Goal: Transaction & Acquisition: Purchase product/service

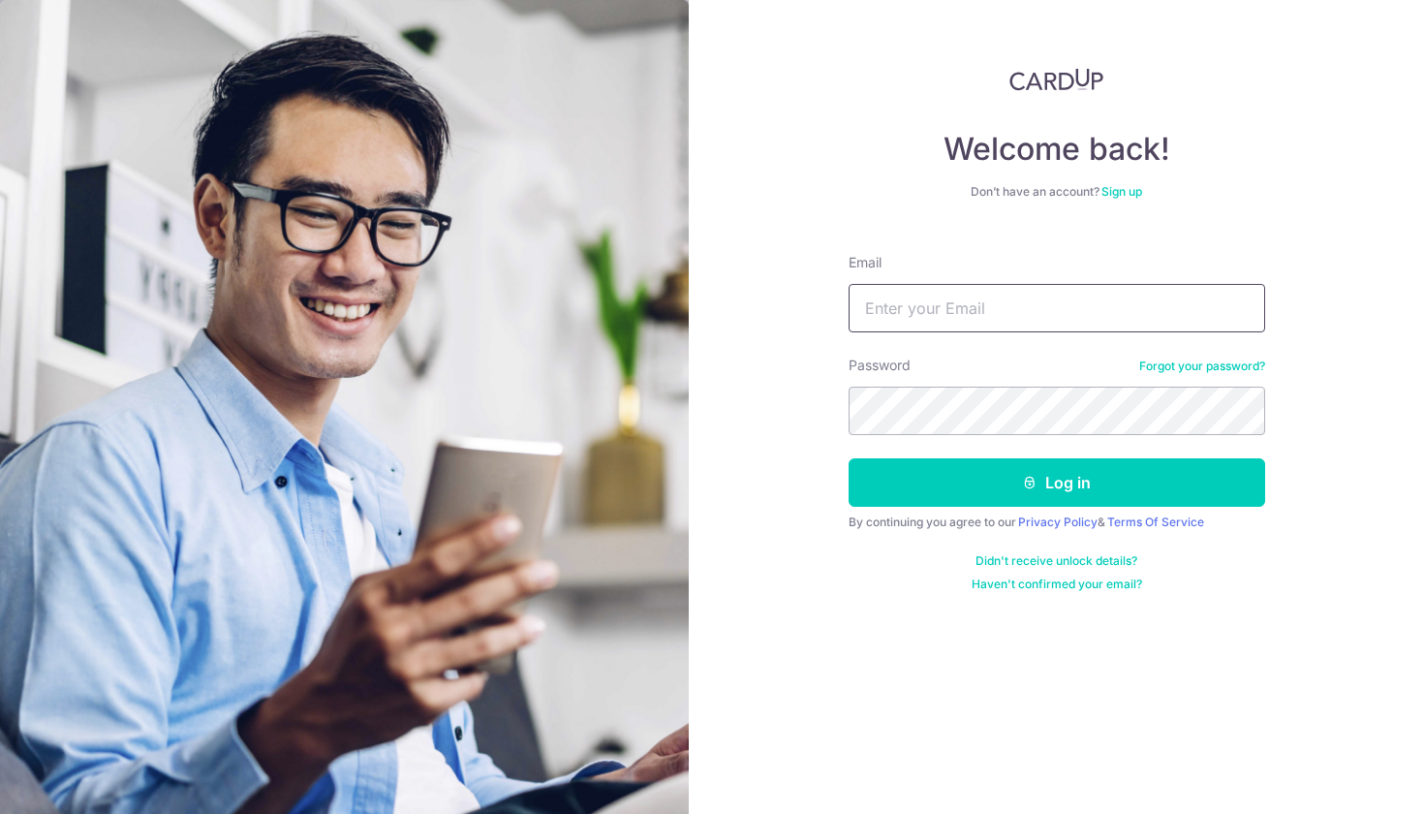
type input "sk_heng@hotmail.com"
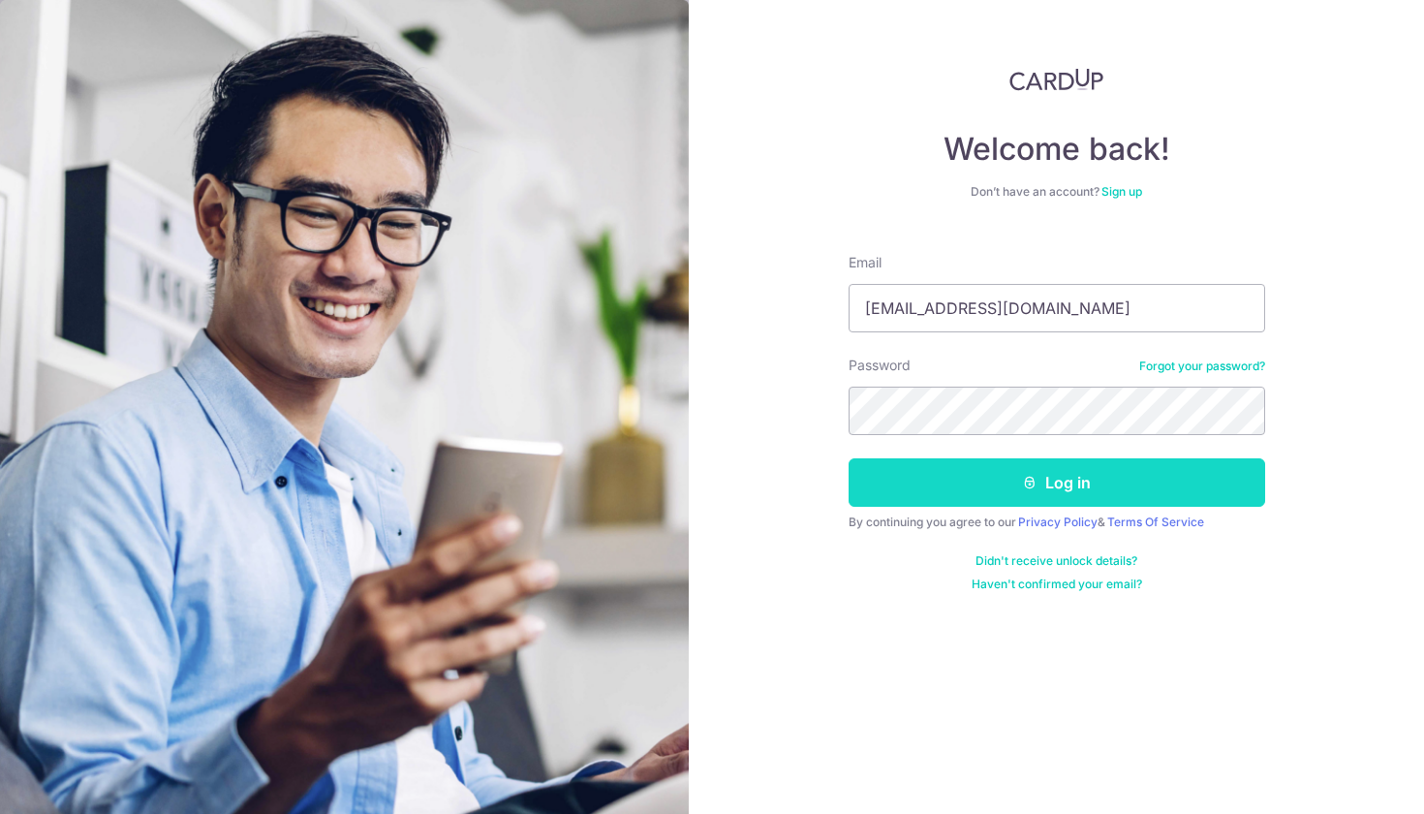
click at [886, 491] on button "Log in" at bounding box center [1057, 482] width 417 height 48
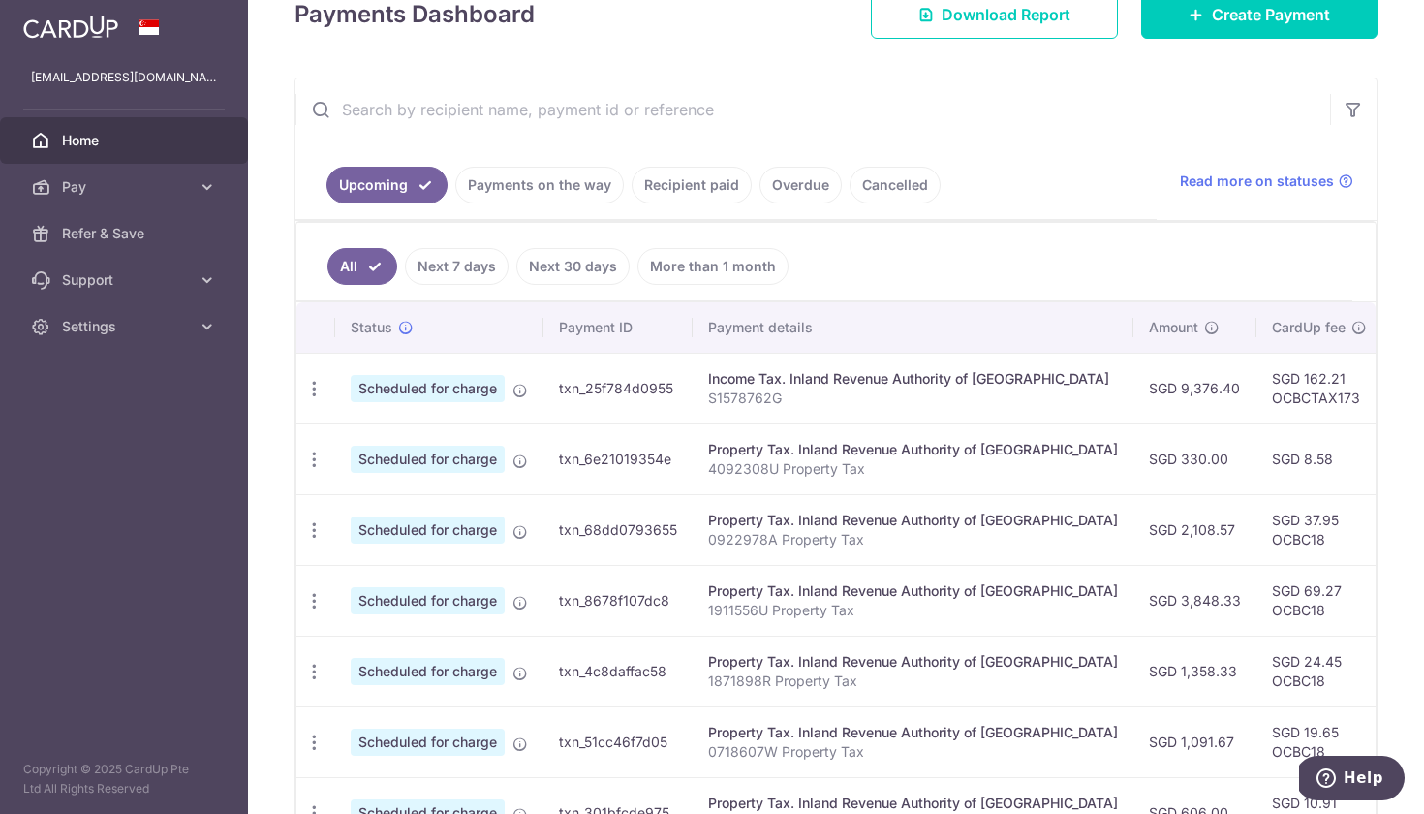
scroll to position [136, 0]
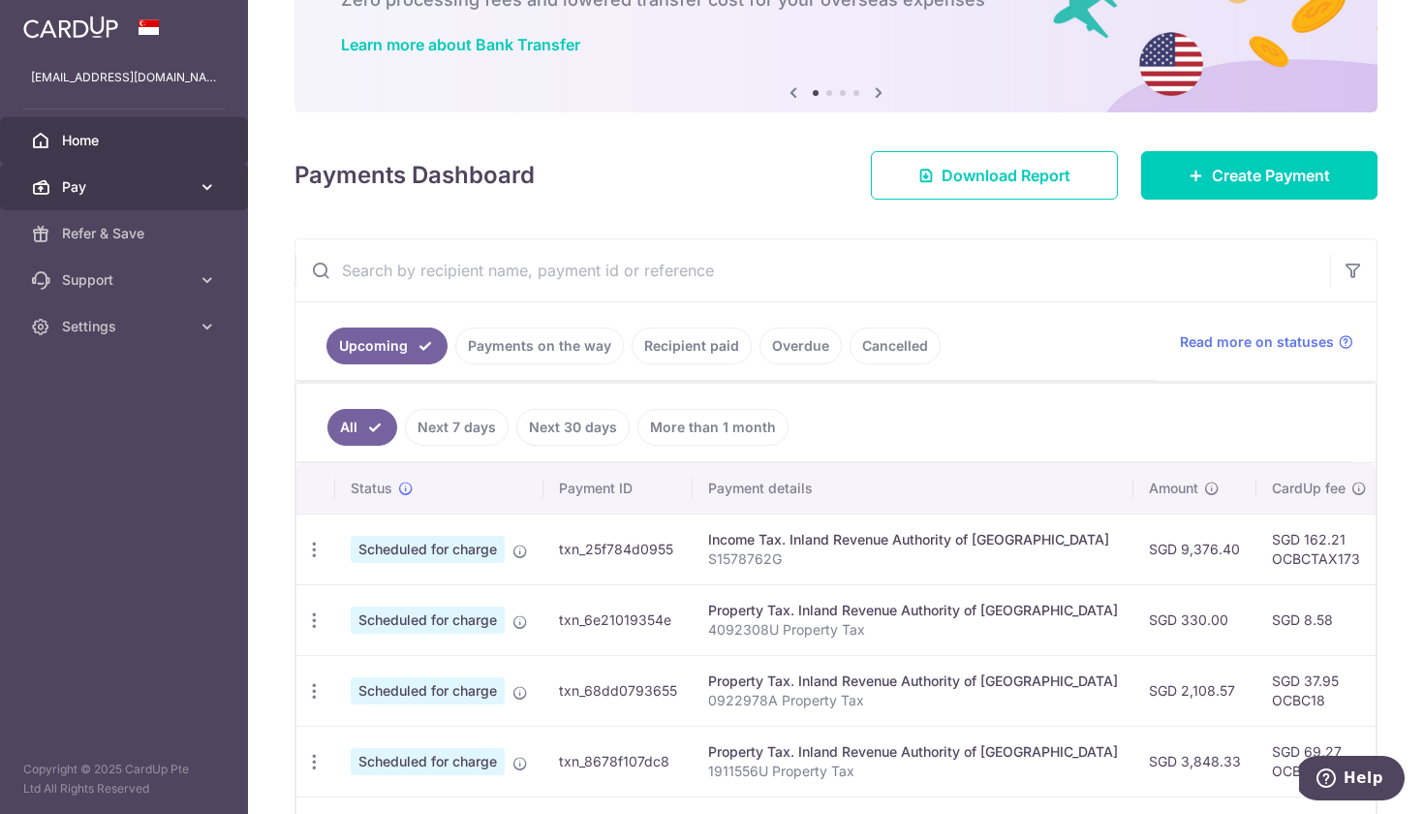
click at [111, 199] on link "Pay" at bounding box center [124, 187] width 248 height 47
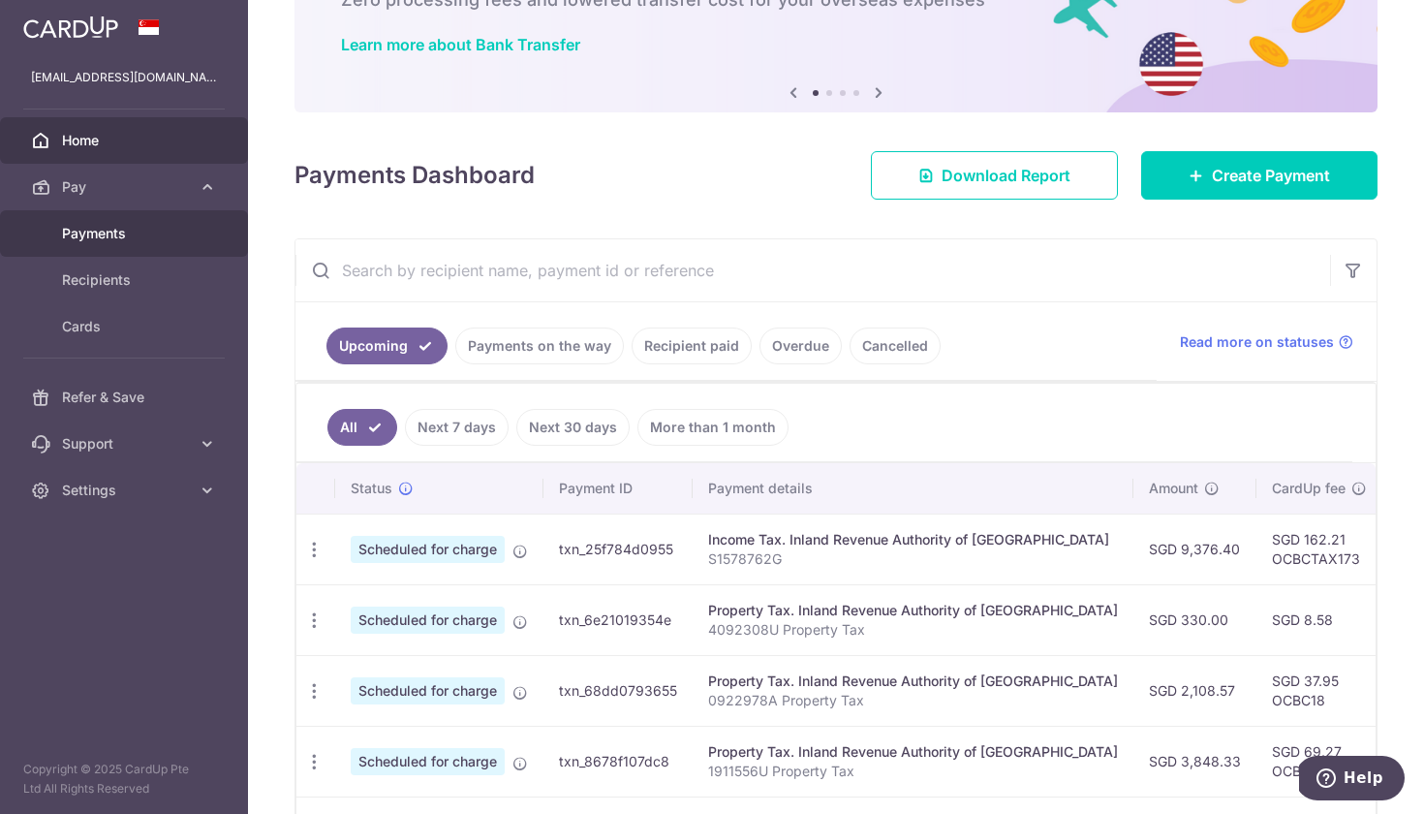
click at [130, 236] on span "Payments" at bounding box center [126, 233] width 128 height 19
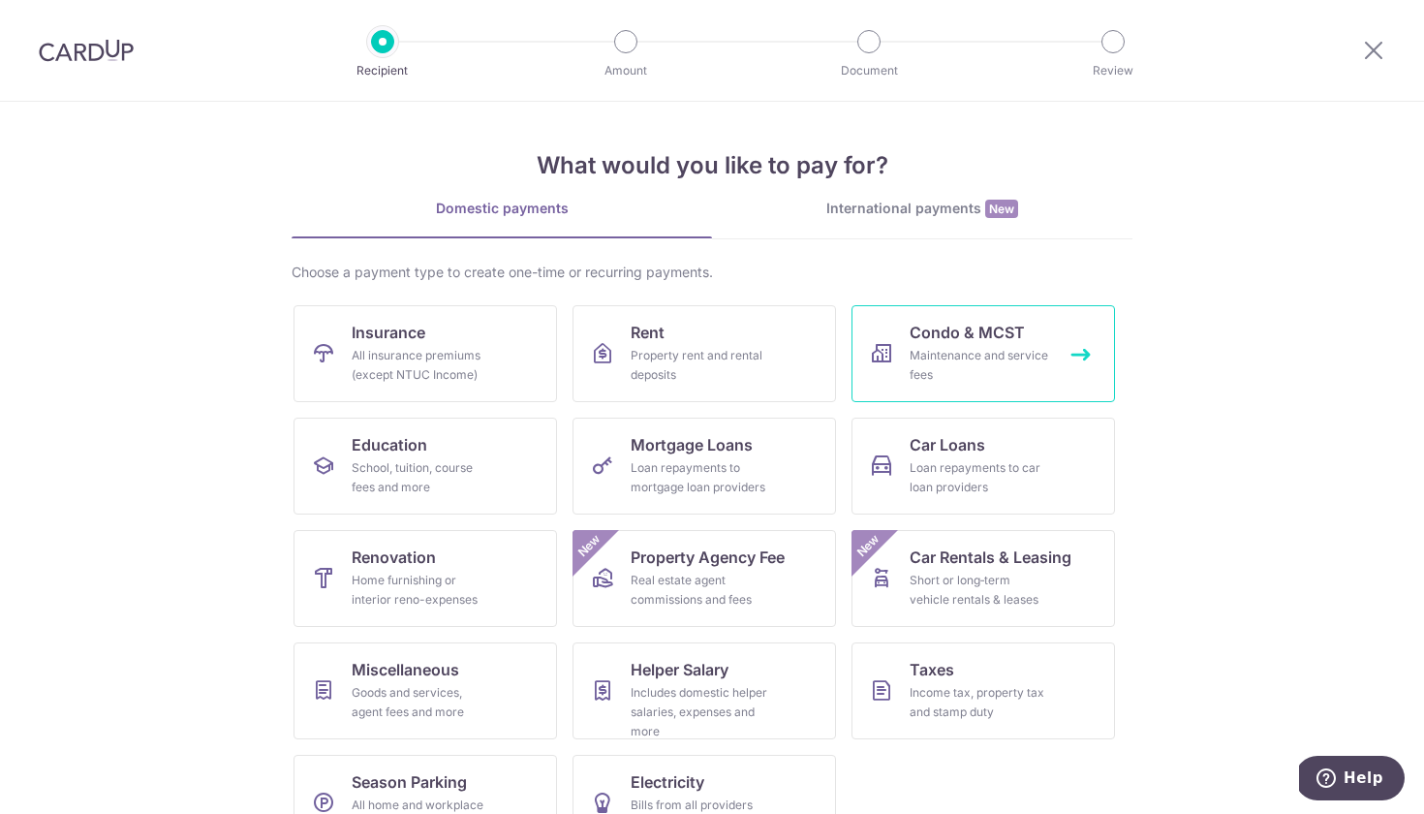
click at [915, 336] on span "Condo & MCST" at bounding box center [967, 332] width 115 height 23
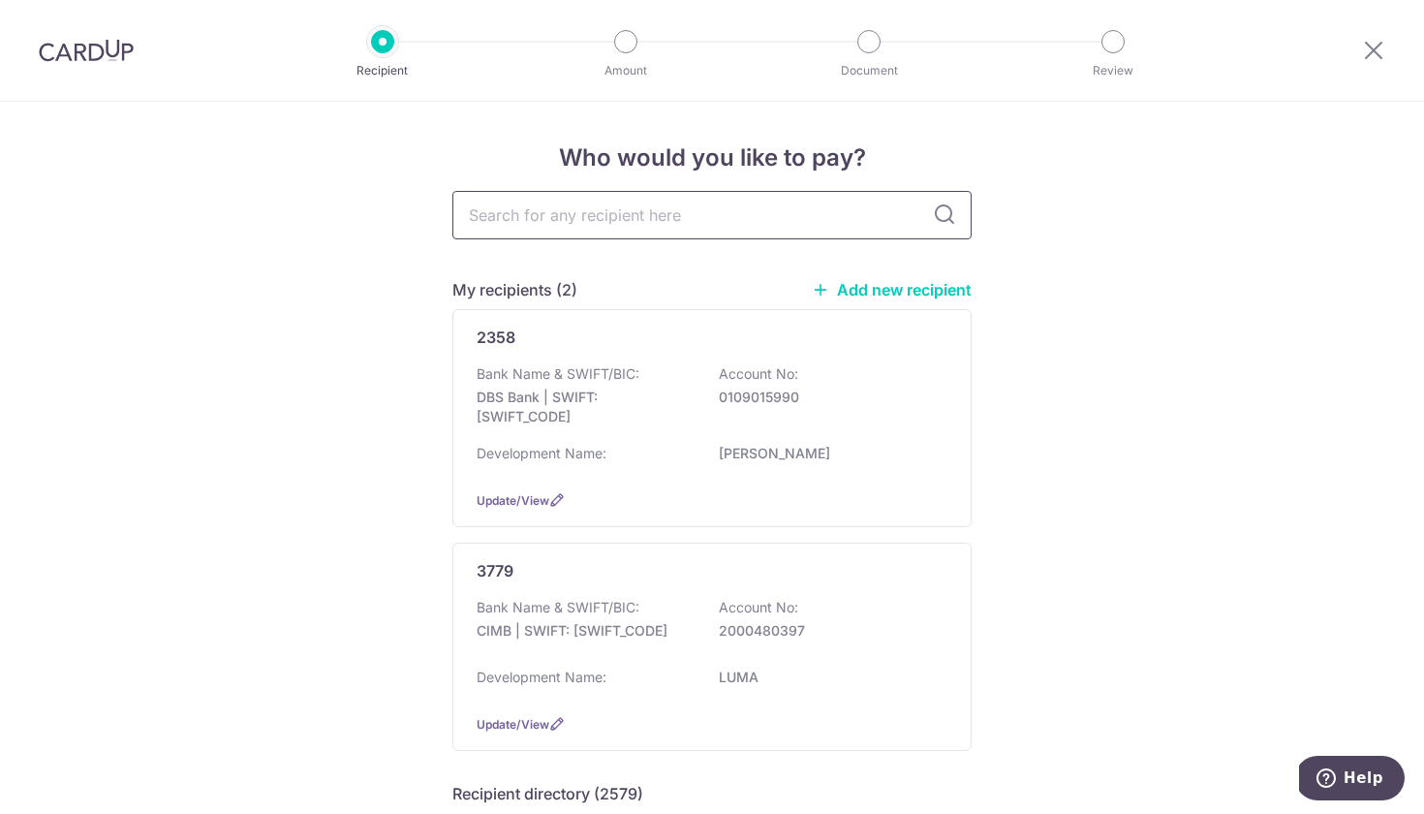
click at [674, 210] on input "text" at bounding box center [711, 215] width 519 height 48
type input "3405"
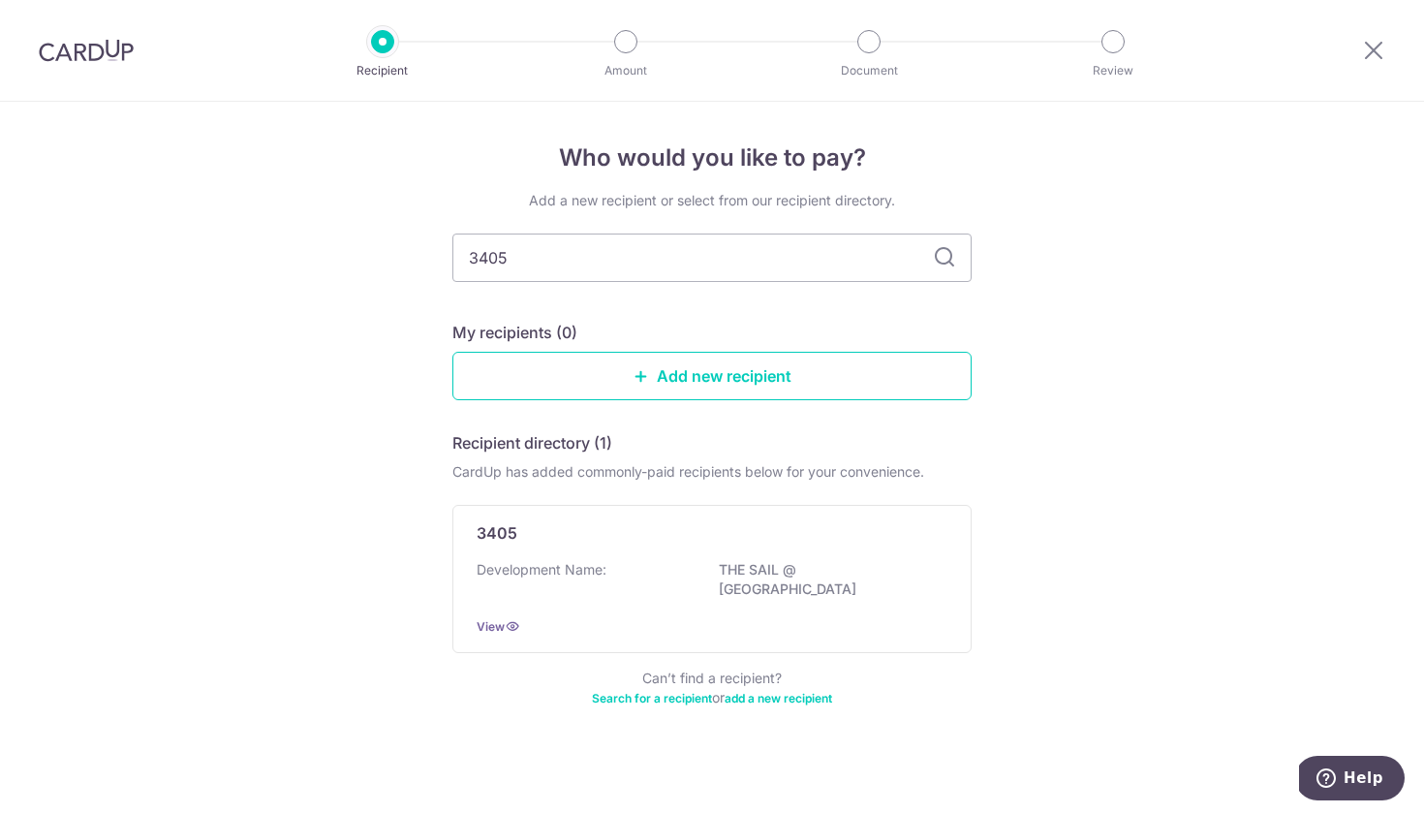
click at [941, 214] on div "Add a new recipient or select from our recipient directory. 3405 My recipients …" at bounding box center [711, 461] width 519 height 540
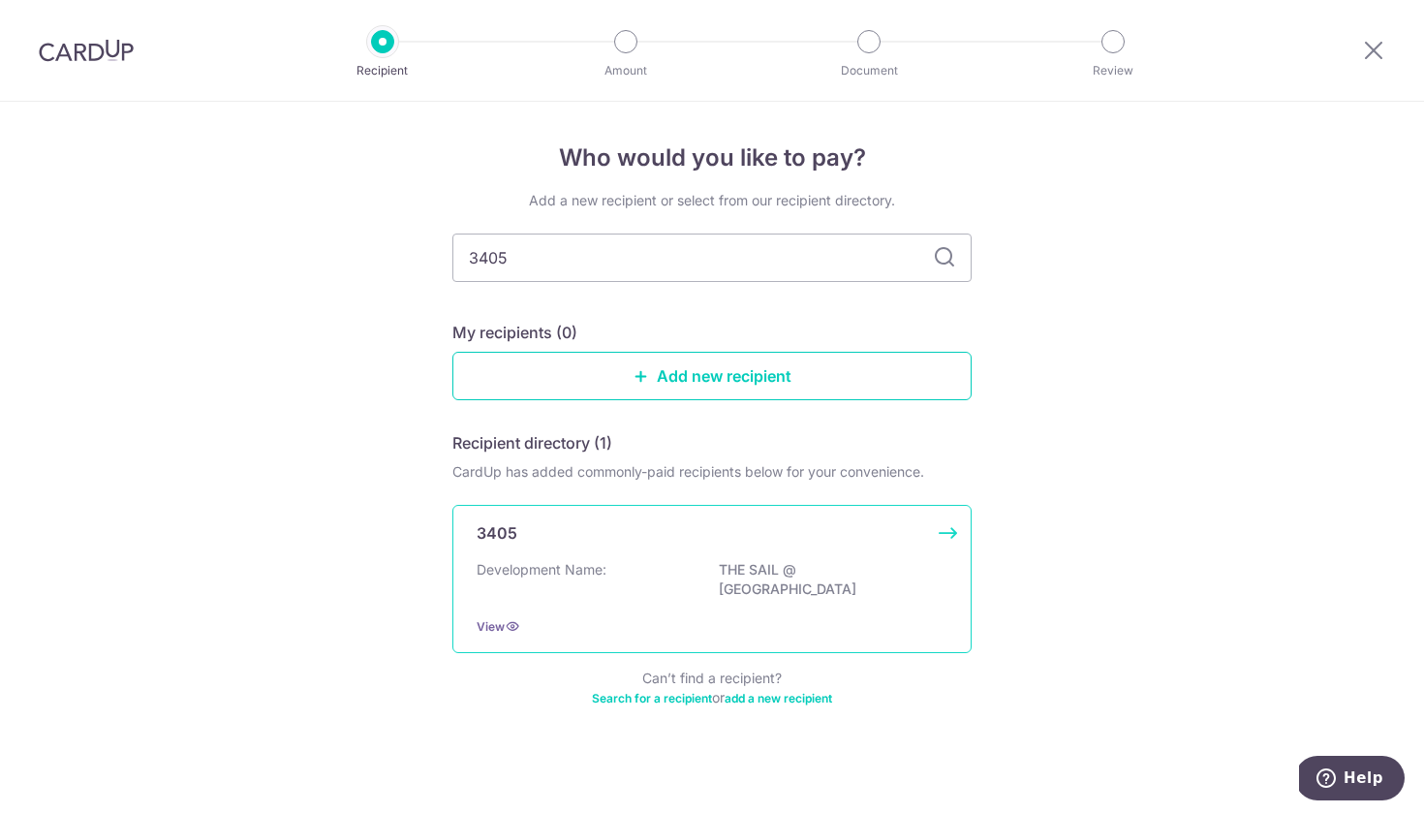
click at [670, 570] on div "Development Name: THE SAIL @ MARINA BAY" at bounding box center [712, 580] width 471 height 41
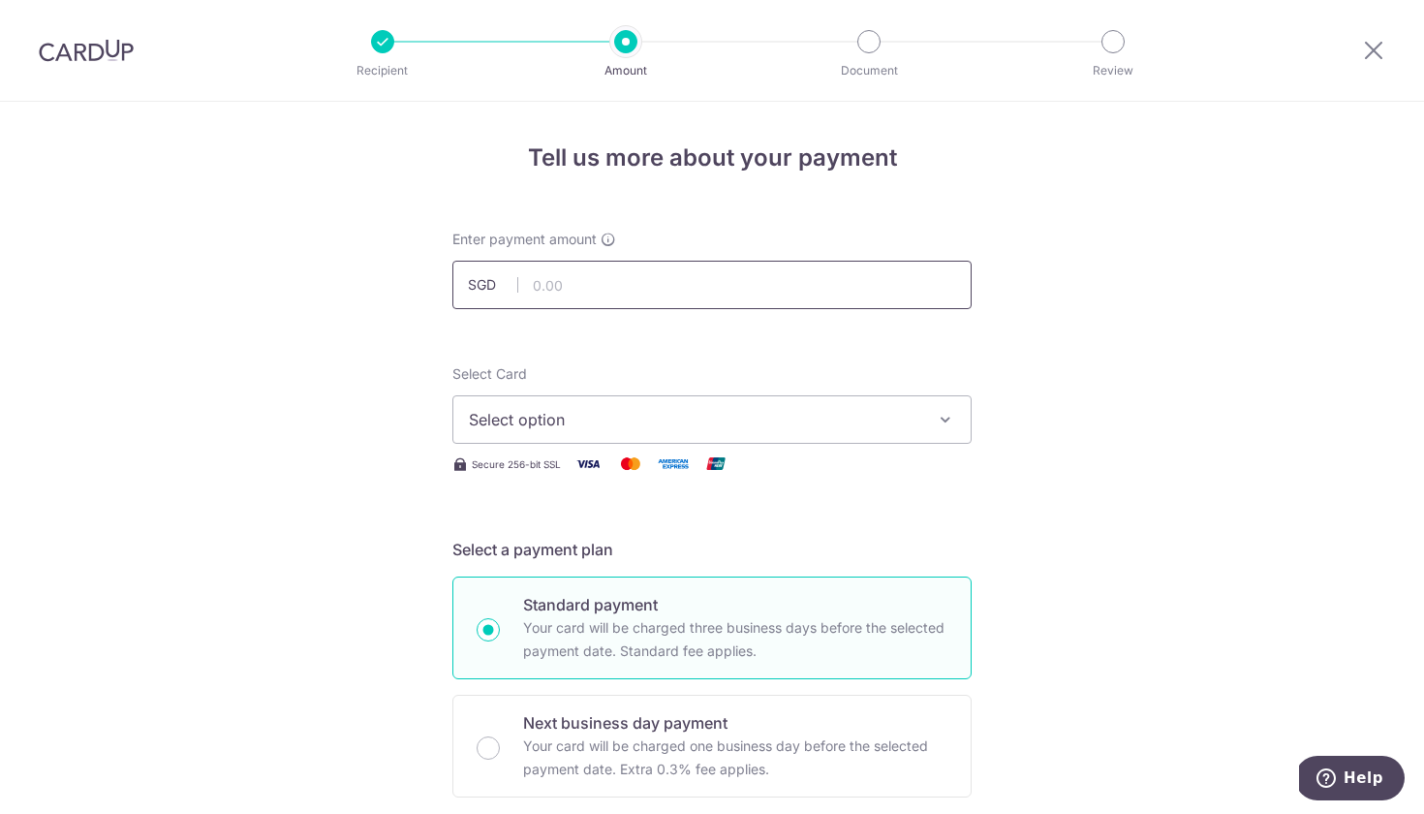
click at [635, 280] on input "text" at bounding box center [711, 285] width 519 height 48
type input "3,711.12"
click at [571, 419] on span "Select option" at bounding box center [694, 419] width 451 height 23
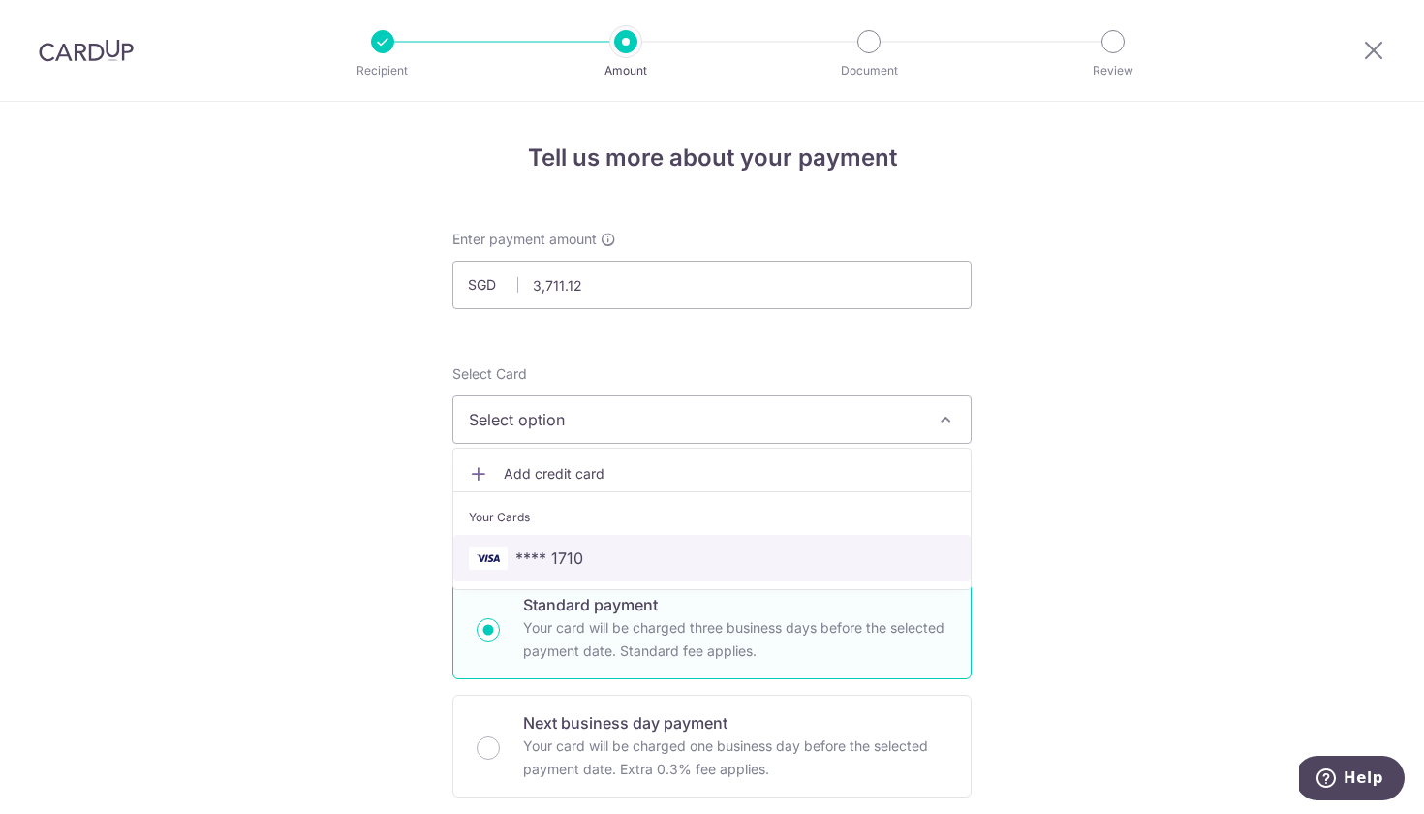
click at [567, 552] on span "**** 1710" at bounding box center [549, 557] width 68 height 23
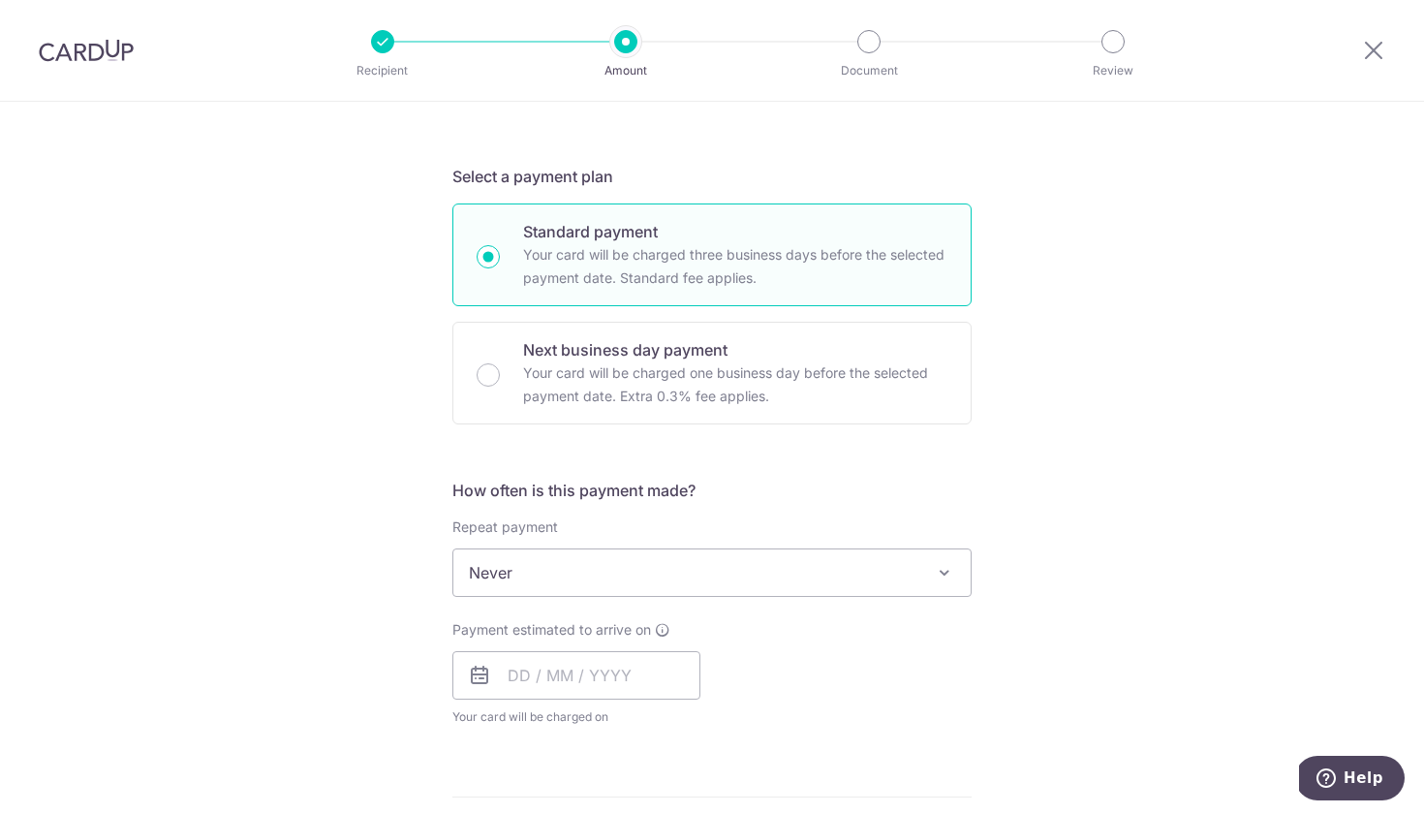
scroll to position [385, 0]
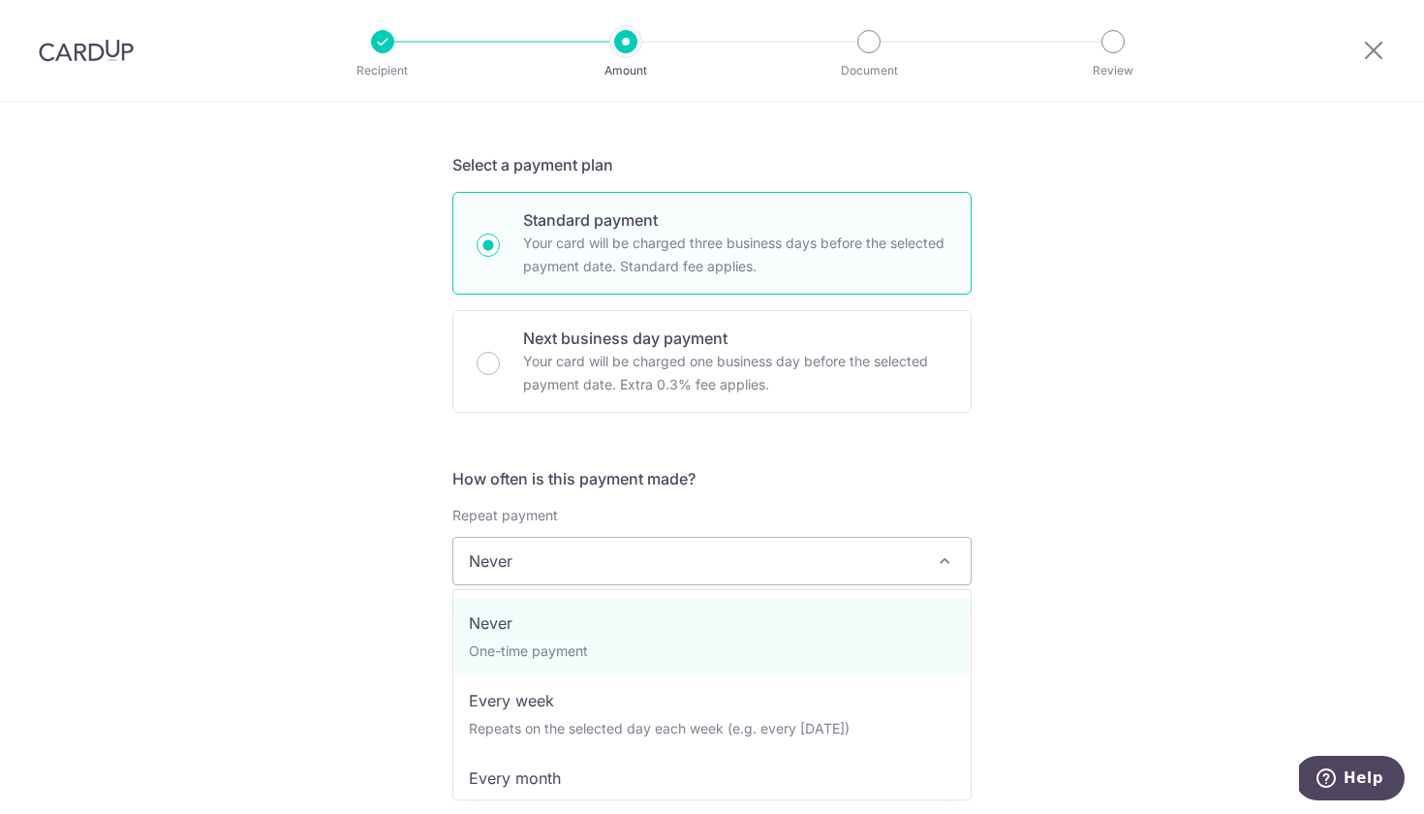
click at [619, 564] on span "Never" at bounding box center [711, 561] width 517 height 47
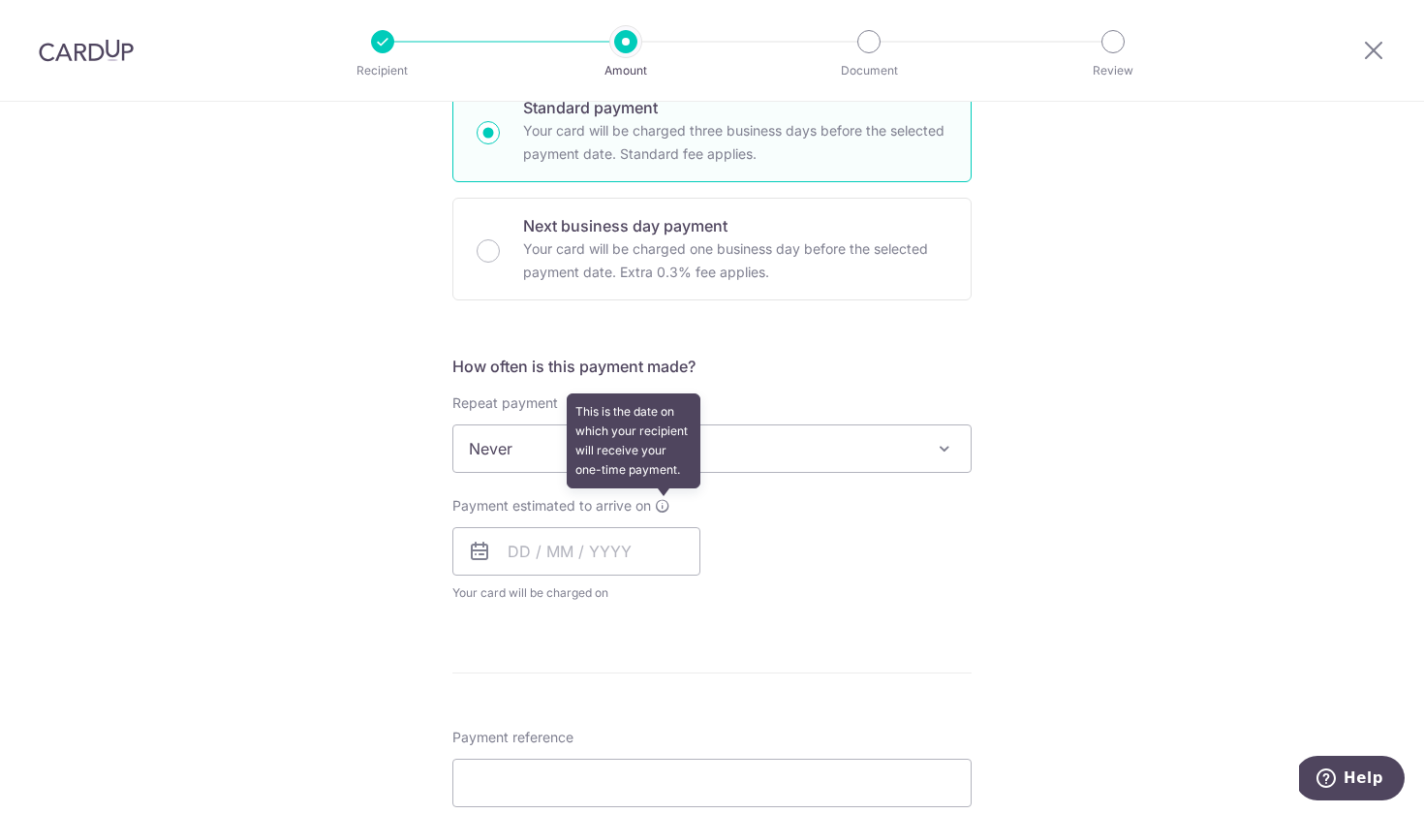
scroll to position [526, 0]
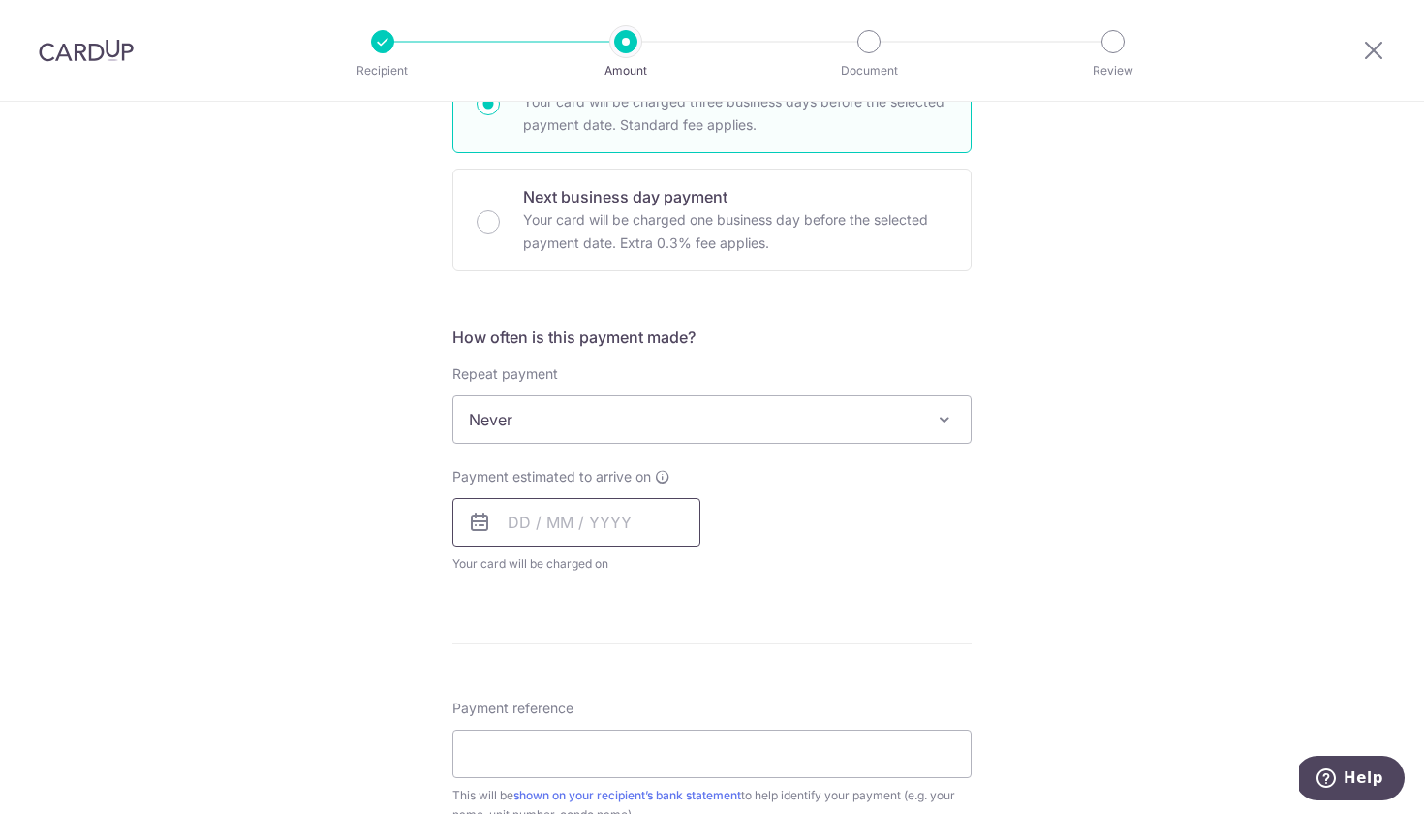
click at [524, 538] on input "text" at bounding box center [576, 522] width 248 height 48
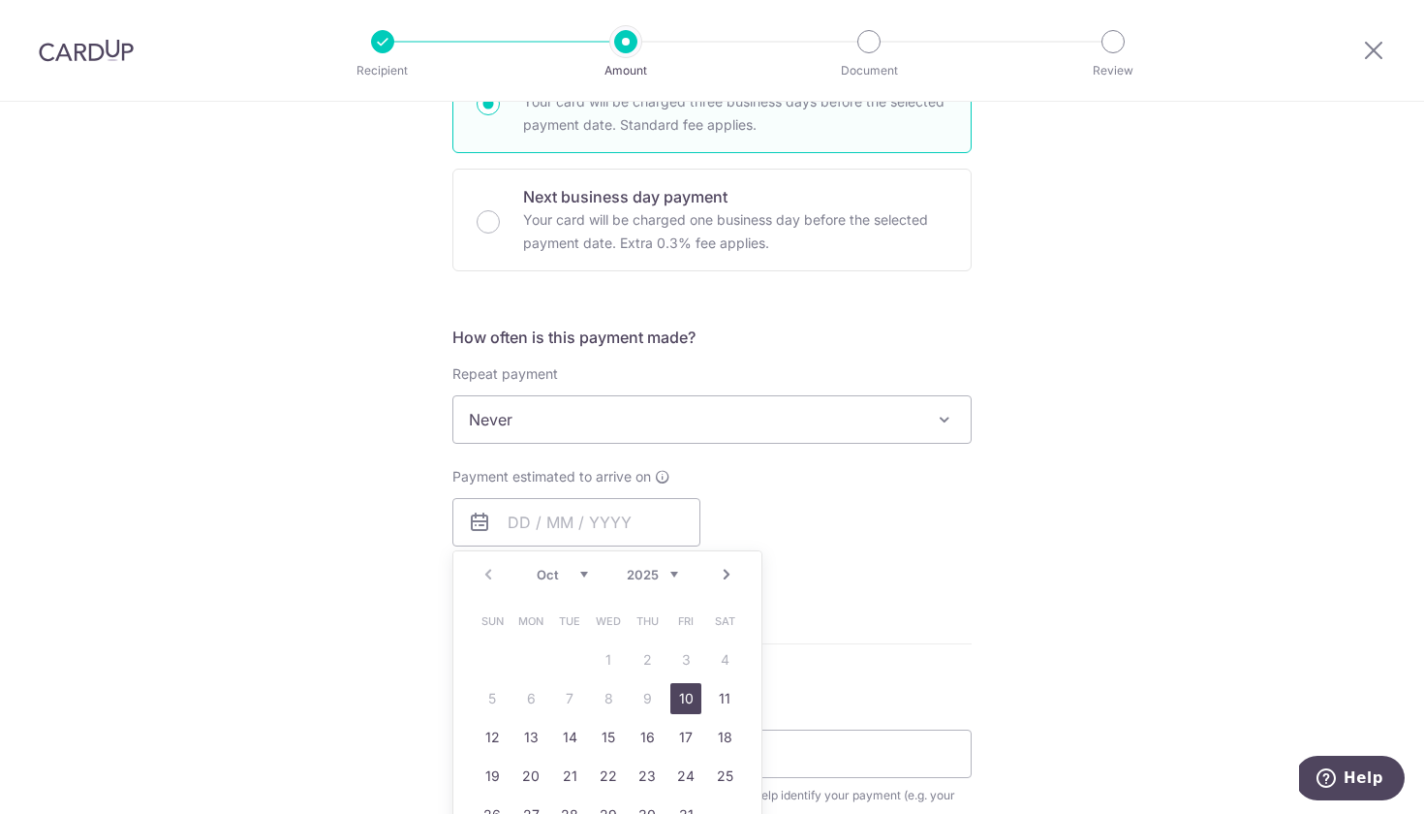
click at [683, 700] on link "10" at bounding box center [685, 698] width 31 height 31
type input "10/10/2025"
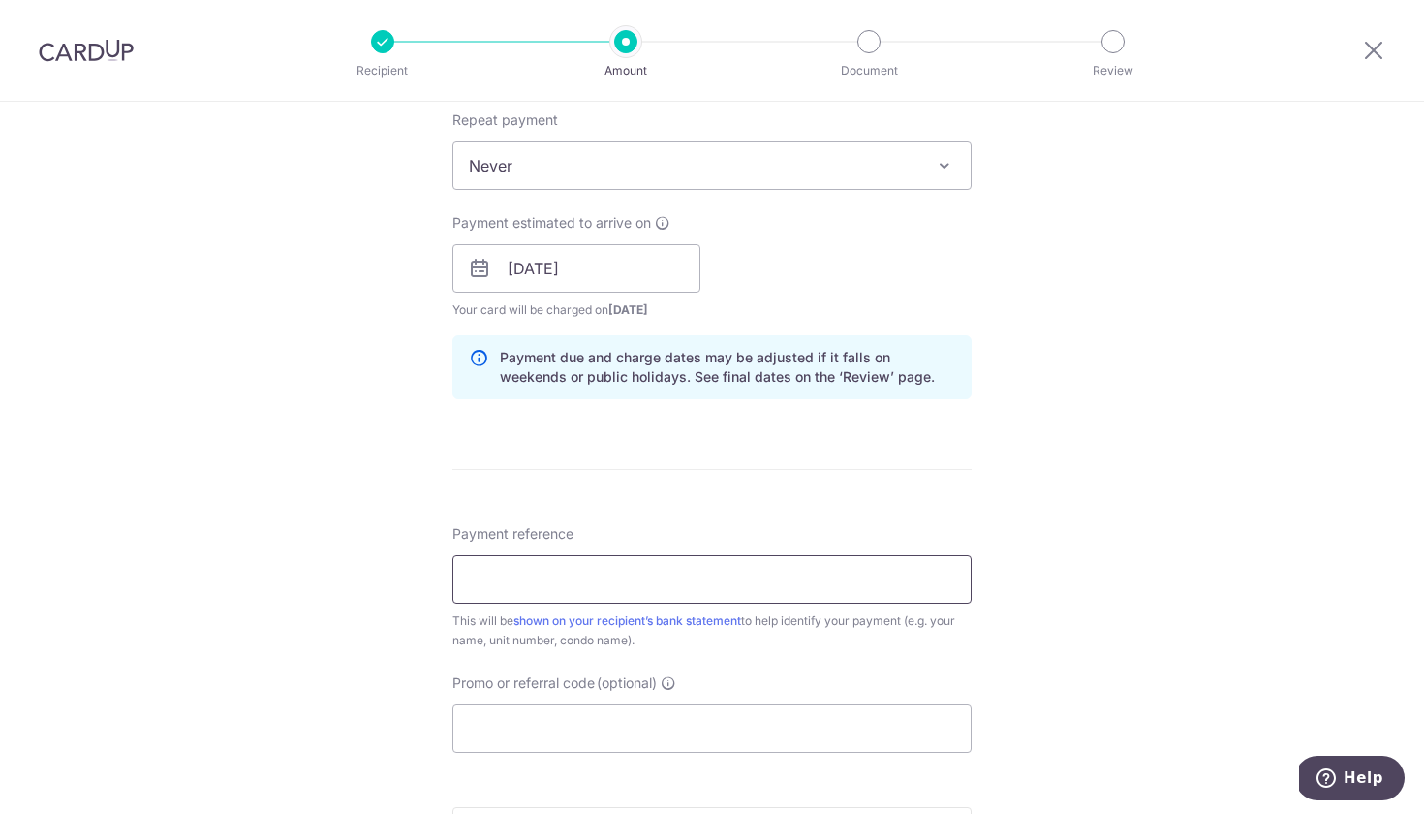
scroll to position [782, 0]
click at [579, 587] on input "Payment reference" at bounding box center [711, 577] width 519 height 48
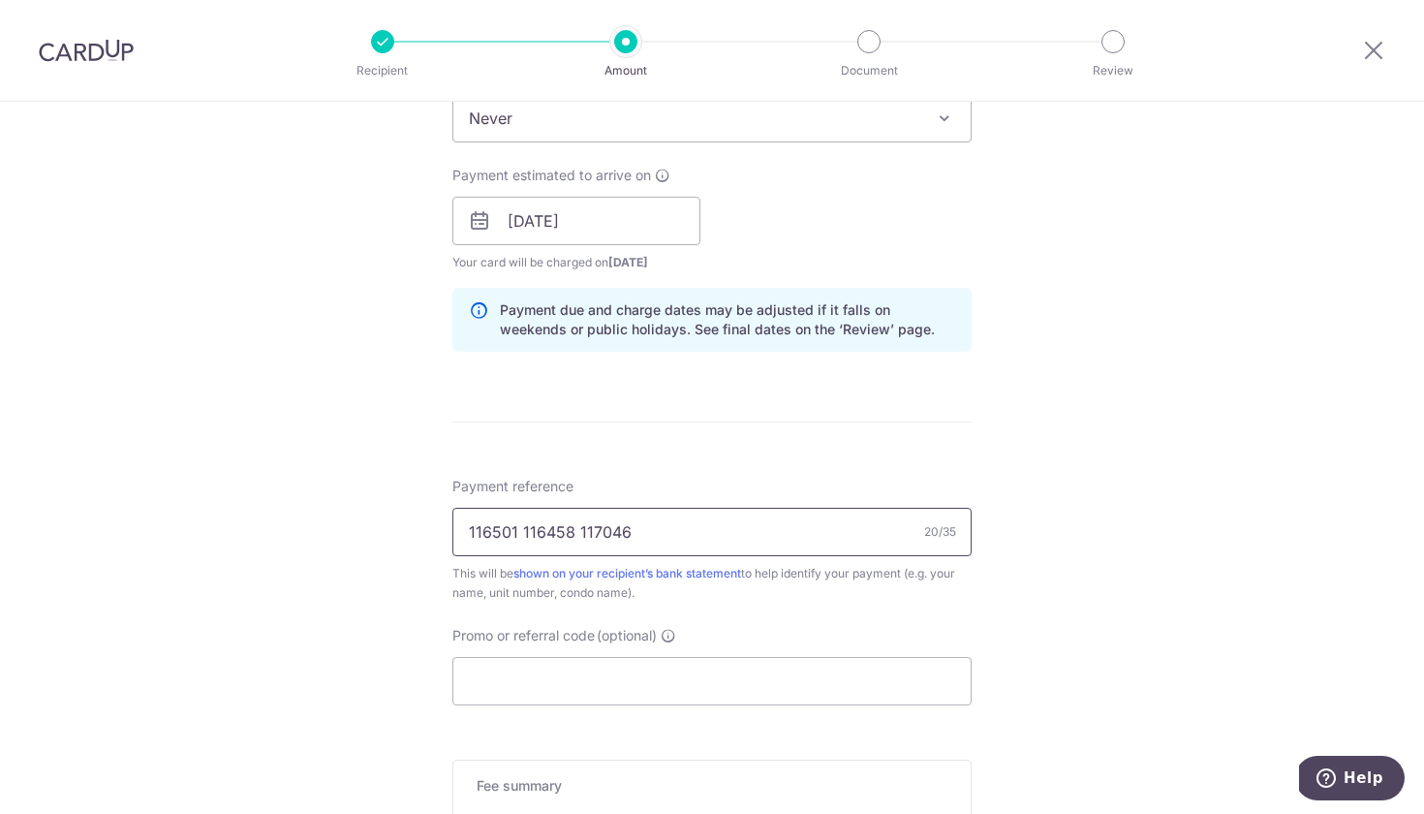
scroll to position [842, 0]
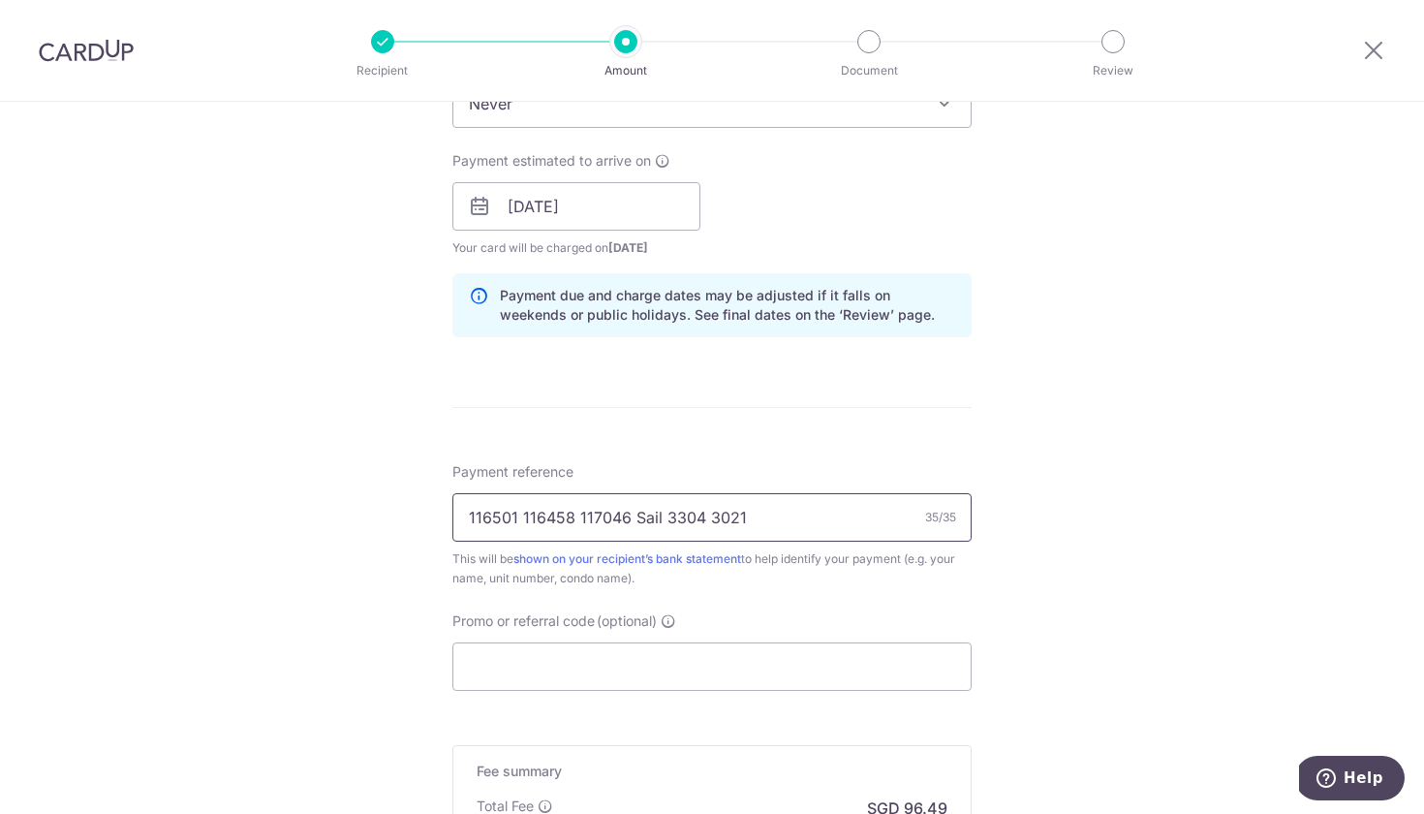
click at [661, 519] on input "116501 116458 117046 Sail 3304 3021" at bounding box center [711, 517] width 519 height 48
click at [727, 515] on input "116501 116458 117046 3304 3021" at bounding box center [711, 517] width 519 height 48
click at [633, 513] on input "116501 116458 117046 3304 3021 6710" at bounding box center [711, 517] width 519 height 48
drag, startPoint x: 629, startPoint y: 517, endPoint x: 443, endPoint y: 514, distance: 186.0
click at [443, 514] on div "Tell us more about your payment Enter payment amount SGD 3,711.12 3711.12 Selec…" at bounding box center [712, 176] width 1424 height 1832
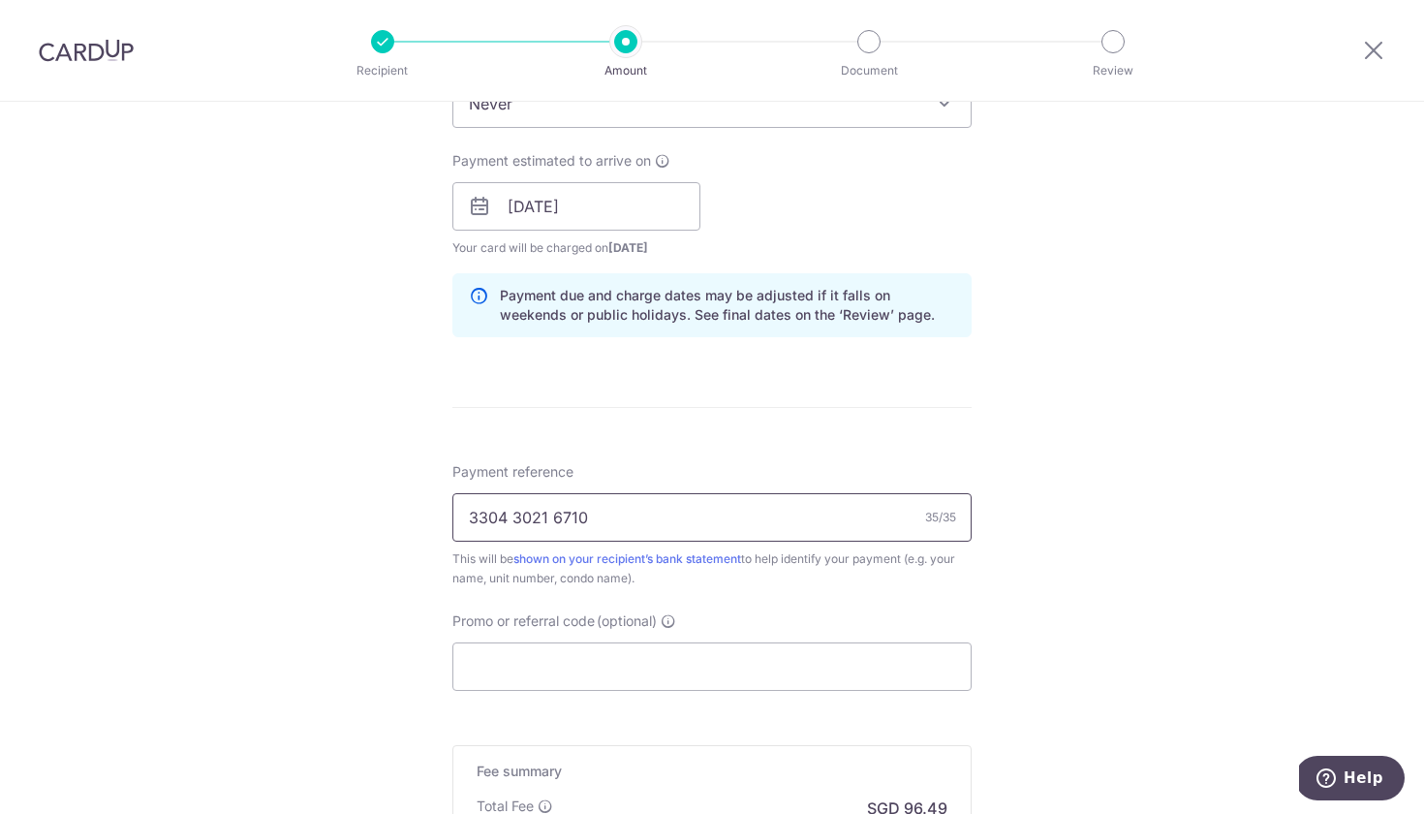
click at [474, 513] on input "3304 3021 6710" at bounding box center [711, 517] width 519 height 48
click at [596, 516] on input "3304 3021 6710" at bounding box center [711, 517] width 519 height 48
paste input "116501 116458 117046"
click at [586, 511] on input "3304 3021 6710116501 116458 117046" at bounding box center [711, 517] width 519 height 48
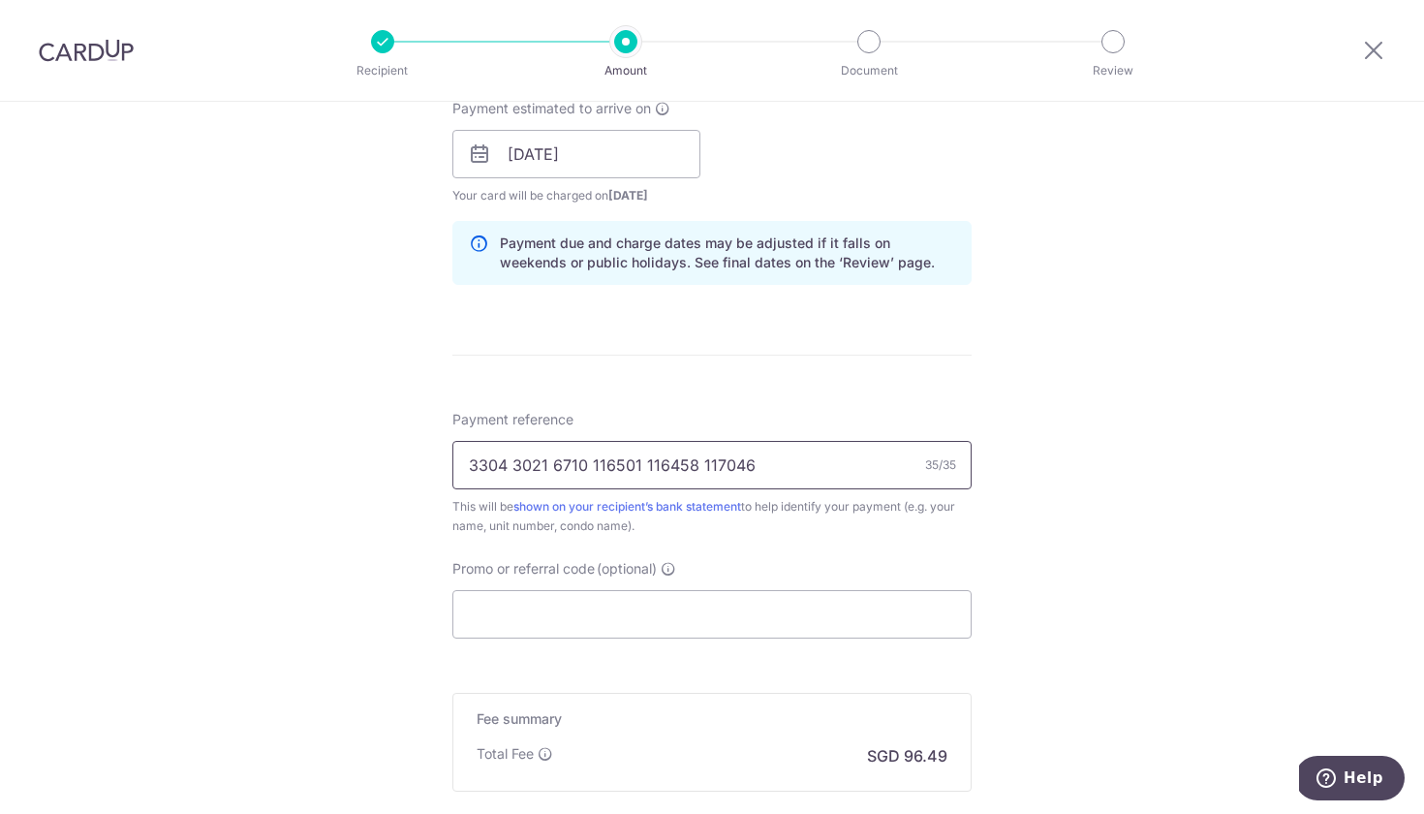
scroll to position [896, 0]
type input "3304 3021 6710 116501 116458 117046"
click at [514, 611] on input "Promo or referral code (optional)" at bounding box center [711, 612] width 519 height 48
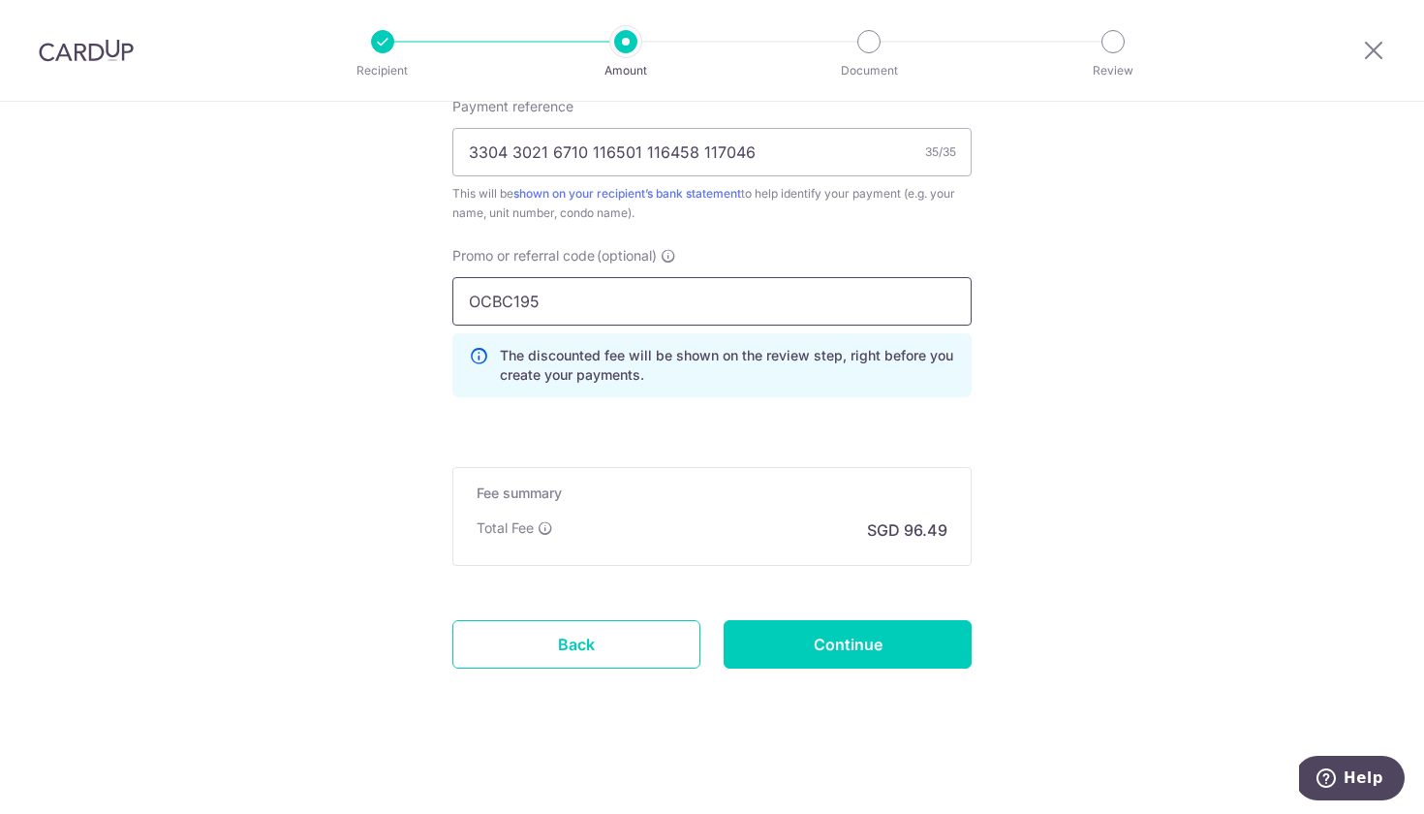
scroll to position [1207, 0]
type input "OCBC195"
click at [859, 658] on input "Continue" at bounding box center [848, 644] width 248 height 48
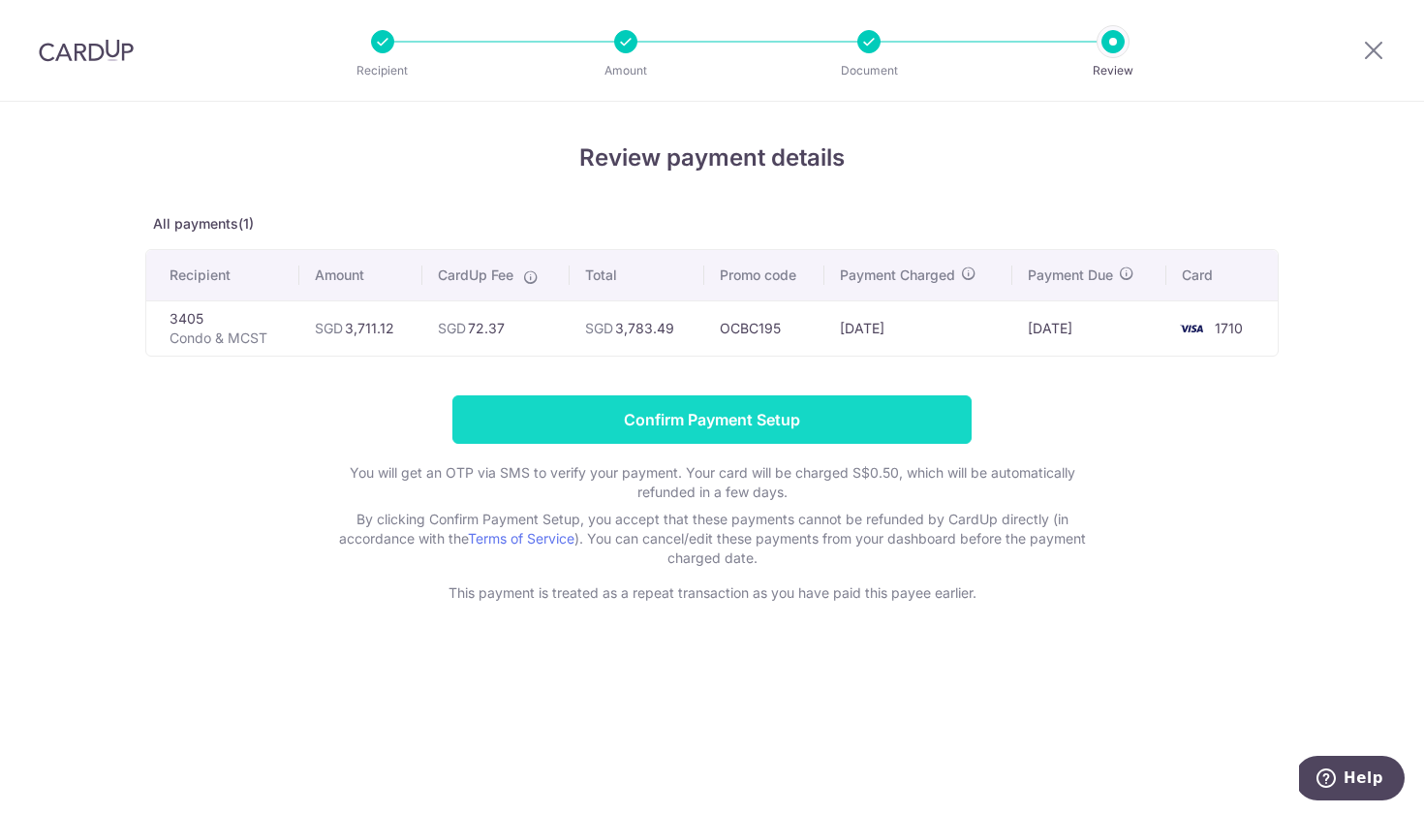
click at [632, 423] on input "Confirm Payment Setup" at bounding box center [711, 419] width 519 height 48
